Goal: Task Accomplishment & Management: Manage account settings

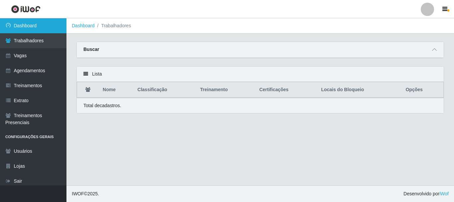
click at [31, 21] on link "Dashboard" at bounding box center [33, 25] width 67 height 15
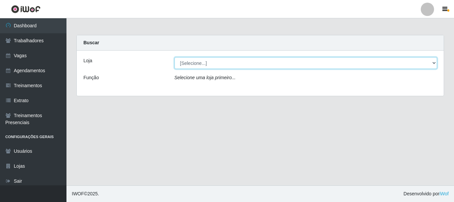
click at [287, 64] on select "[Selecione...] Supermercado Queiroz - Caicó" at bounding box center [306, 63] width 263 height 12
select select "512"
click at [175, 57] on select "[Selecione...] Supermercado Queiroz - Caicó" at bounding box center [306, 63] width 263 height 12
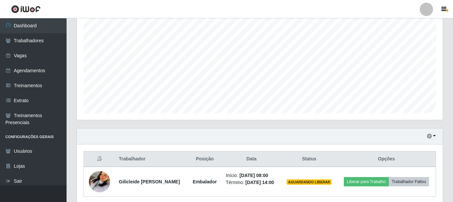
scroll to position [151, 0]
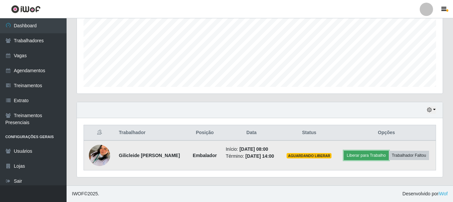
click at [363, 157] on button "Liberar para Trabalho" at bounding box center [366, 155] width 45 height 9
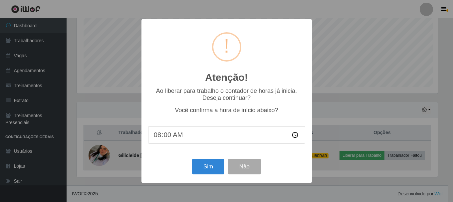
scroll to position [138, 362]
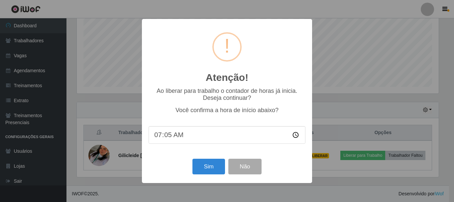
type input "07:56"
click at [220, 163] on button "Sim" at bounding box center [209, 167] width 32 height 16
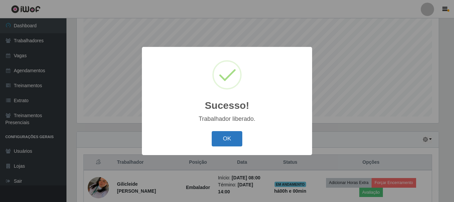
click at [227, 140] on button "OK" at bounding box center [227, 139] width 31 height 16
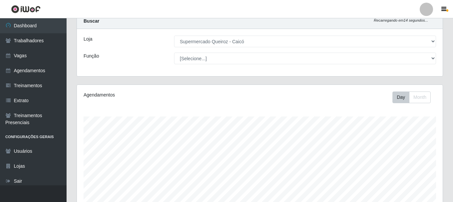
scroll to position [33, 0]
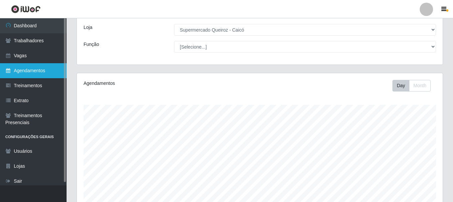
click at [46, 71] on link "Agendamentos" at bounding box center [33, 70] width 67 height 15
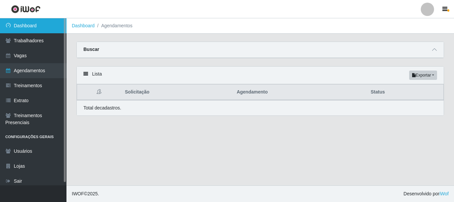
click at [35, 22] on link "Dashboard" at bounding box center [33, 25] width 67 height 15
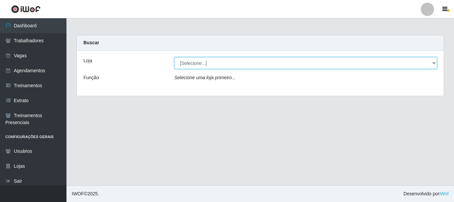
click at [392, 63] on select "[Selecione...] Supermercado Queiroz - Caicó" at bounding box center [306, 63] width 263 height 12
select select "512"
click at [175, 57] on select "[Selecione...] Supermercado Queiroz - Caicó" at bounding box center [306, 63] width 263 height 12
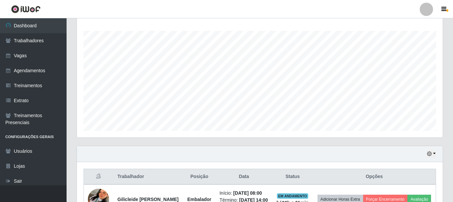
scroll to position [156, 0]
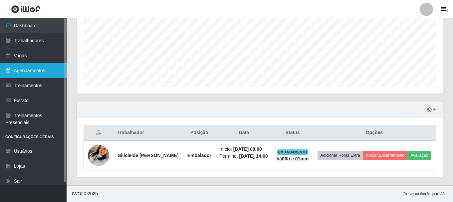
click at [26, 74] on link "Agendamentos" at bounding box center [33, 70] width 67 height 15
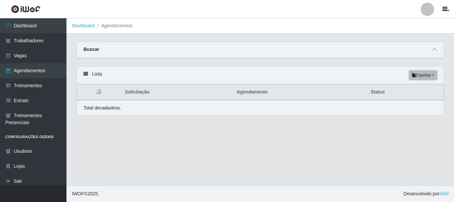
click at [427, 73] on button "Exportar" at bounding box center [423, 75] width 28 height 9
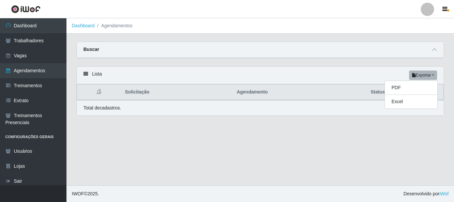
click at [373, 164] on main "Dashboard Agendamentos Carregando... Buscar Início em Término em Status [Seleci…" at bounding box center [261, 101] width 388 height 167
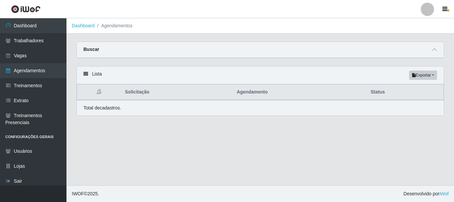
click at [98, 70] on div "Lista Exportar PDF Excel" at bounding box center [260, 76] width 367 height 18
click at [83, 76] on icon at bounding box center [85, 73] width 5 height 5
click at [84, 75] on icon at bounding box center [85, 73] width 5 height 5
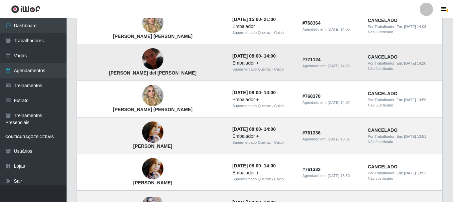
scroll to position [493, 0]
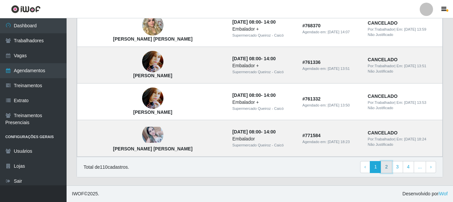
click at [389, 165] on link "2" at bounding box center [385, 167] width 11 height 12
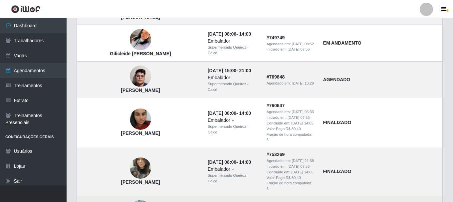
scroll to position [506, 0]
